Goal: Navigation & Orientation: Go to known website

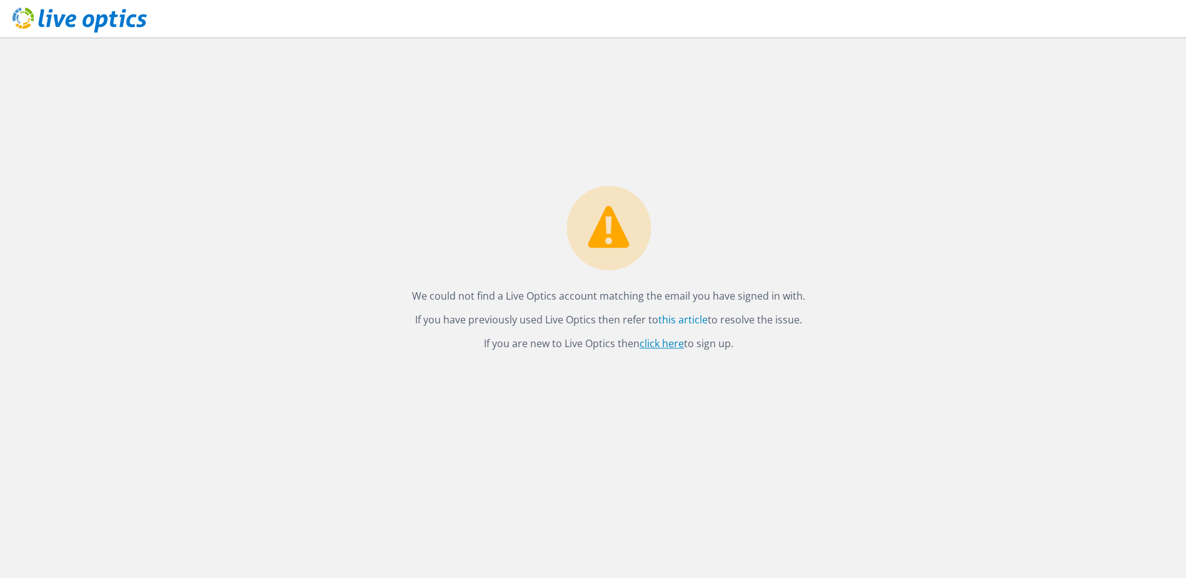
click at [664, 341] on link "click here" at bounding box center [662, 343] width 44 height 14
click at [78, 19] on icon at bounding box center [80, 21] width 134 height 26
drag, startPoint x: 1019, startPoint y: 68, endPoint x: 787, endPoint y: 169, distance: 253.4
click at [968, 95] on div "We could not find a Live Optics account matching the email you have signed in w…" at bounding box center [608, 308] width 1155 height 540
